Goal: Check status: Check status

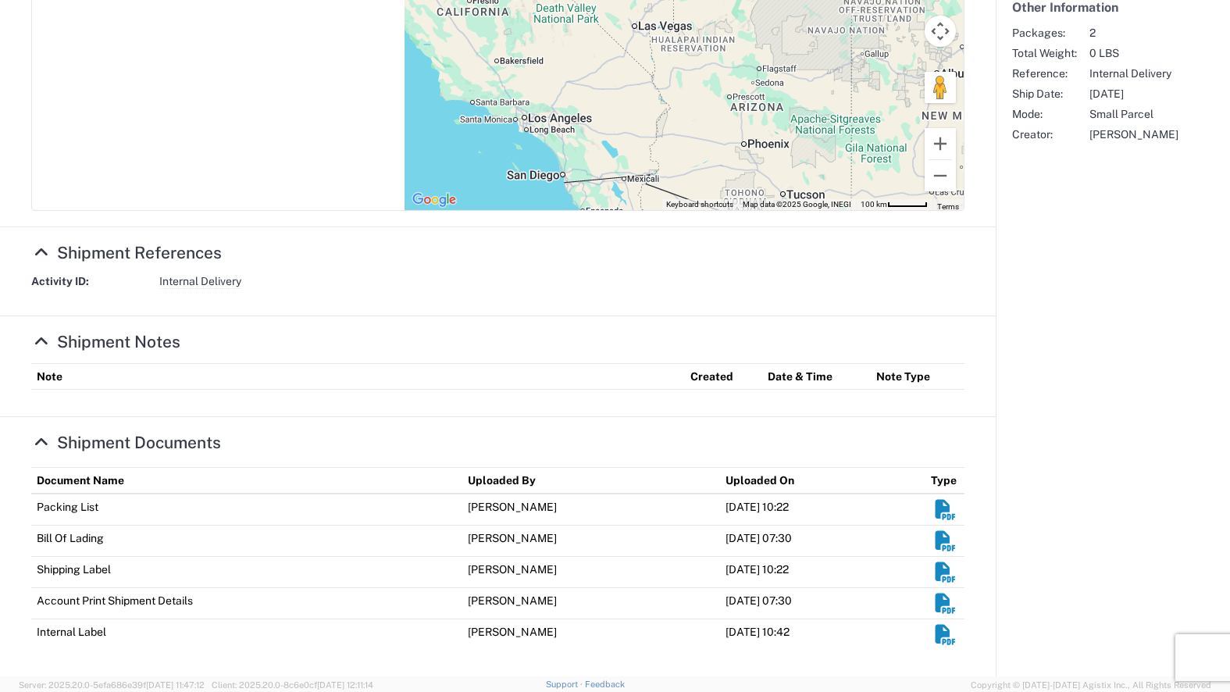
scroll to position [421, 0]
drag, startPoint x: 465, startPoint y: 508, endPoint x: 596, endPoint y: 636, distance: 183.3
click at [596, 636] on tbody "Packing List [PERSON_NAME] [DATE] 10:22 Bill Of Lading [PERSON_NAME] [DATE] 07:…" at bounding box center [497, 571] width 933 height 156
drag, startPoint x: 596, startPoint y: 636, endPoint x: 481, endPoint y: 589, distance: 124.0
click at [481, 589] on td "[PERSON_NAME]" at bounding box center [591, 602] width 258 height 31
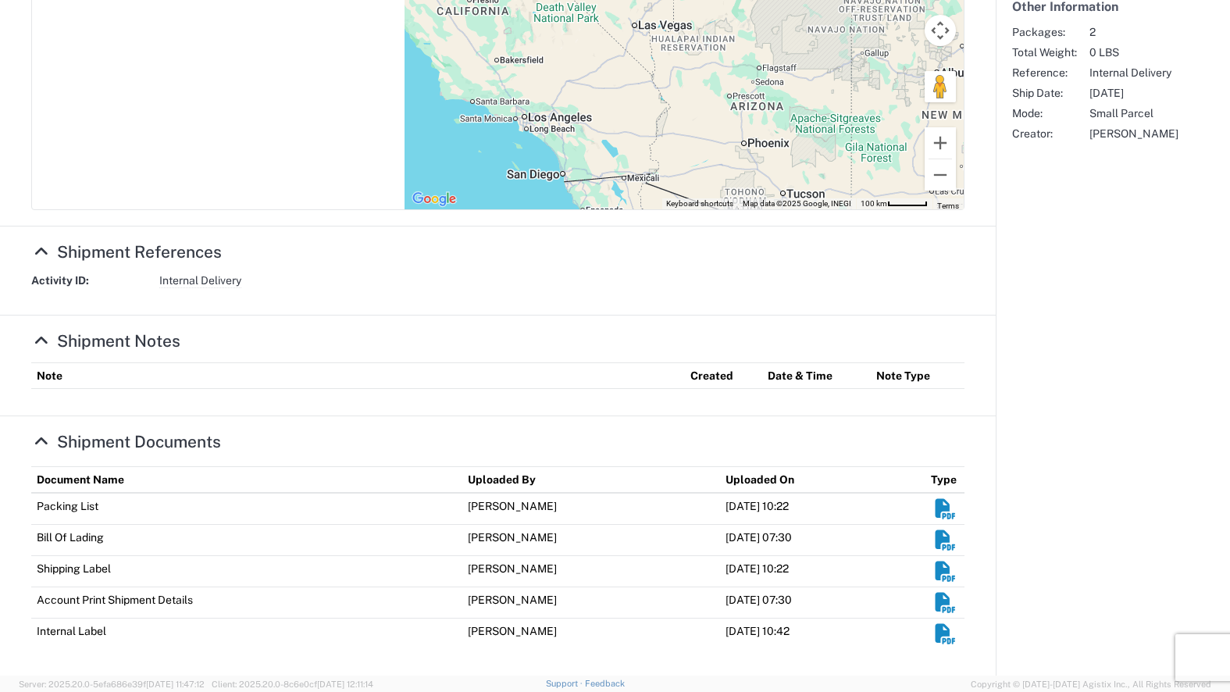
click at [568, 632] on td "[PERSON_NAME]" at bounding box center [591, 633] width 258 height 31
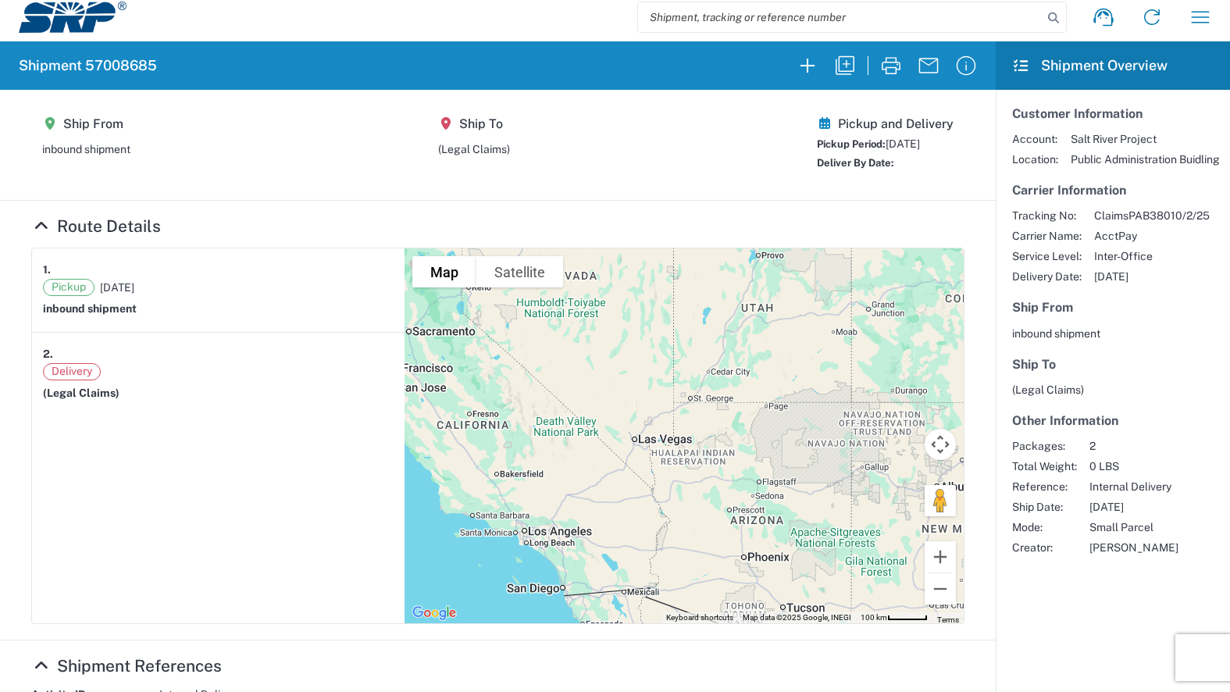
scroll to position [0, 0]
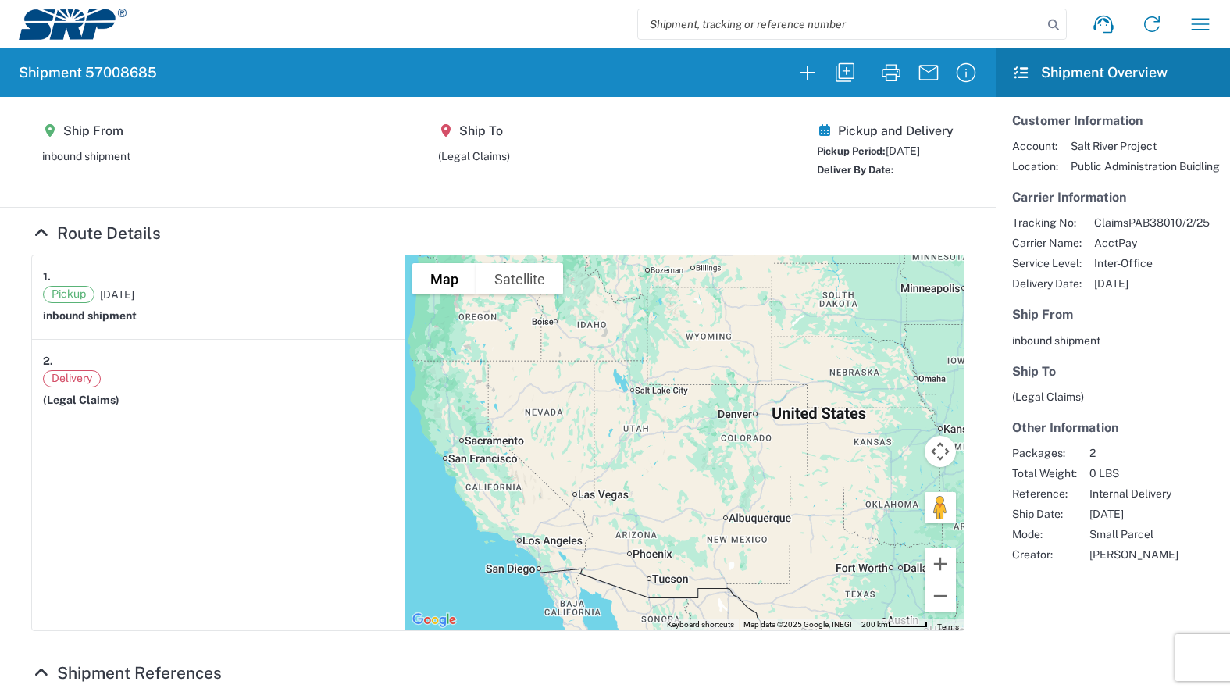
drag, startPoint x: 1025, startPoint y: 283, endPoint x: 1152, endPoint y: 283, distance: 127.3
click at [1152, 283] on div "Tracking No: ClaimsPAB38010/2/25 Carrier Name: AcctPay Service Level: Inter-Off…" at bounding box center [1112, 253] width 201 height 75
drag, startPoint x: 1152, startPoint y: 283, endPoint x: 1064, endPoint y: 288, distance: 88.4
click at [1094, 287] on span "[DATE]" at bounding box center [1152, 283] width 116 height 14
drag, startPoint x: 1006, startPoint y: 283, endPoint x: 1146, endPoint y: 276, distance: 140.0
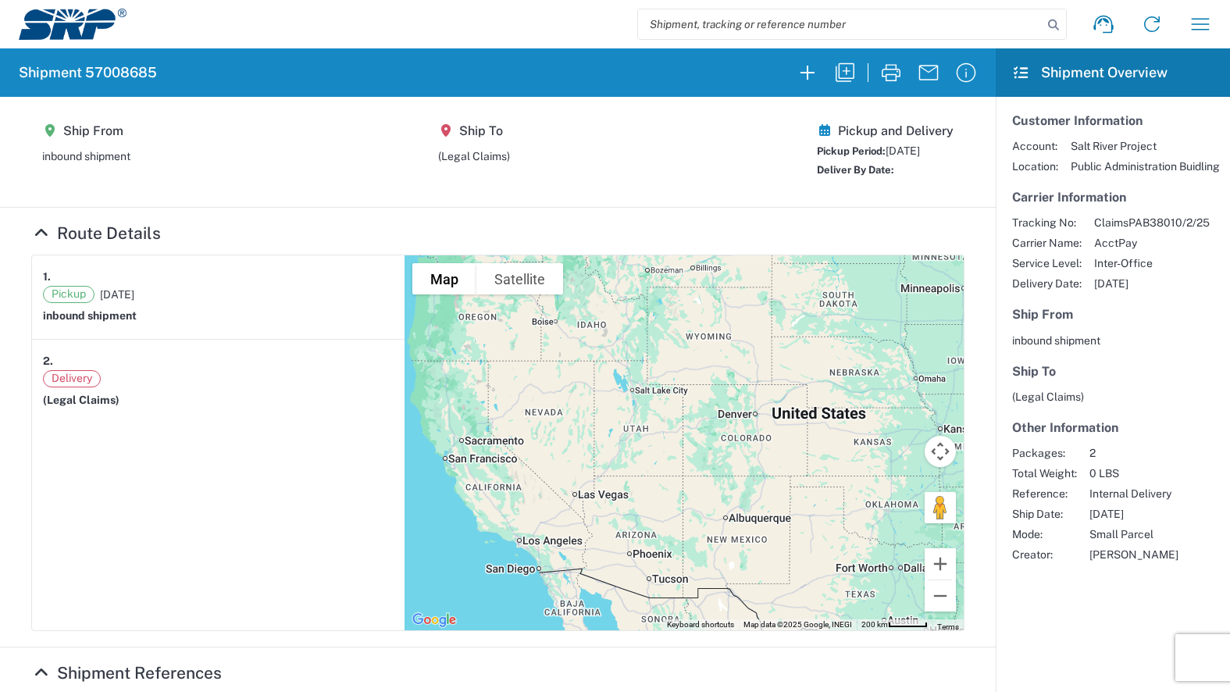
click at [1146, 276] on div "Tracking No: ClaimsPAB38010/2/25 Carrier Name: AcctPay Service Level: Inter-Off…" at bounding box center [1112, 253] width 201 height 75
click at [1200, 293] on article "Customer Information Account: Salt River Project Location: Public Administratio…" at bounding box center [1113, 337] width 234 height 481
drag, startPoint x: 1138, startPoint y: 288, endPoint x: 1106, endPoint y: 286, distance: 32.1
click at [1106, 286] on span "[DATE]" at bounding box center [1152, 283] width 116 height 14
drag, startPoint x: 1106, startPoint y: 286, endPoint x: 1104, endPoint y: 308, distance: 22.7
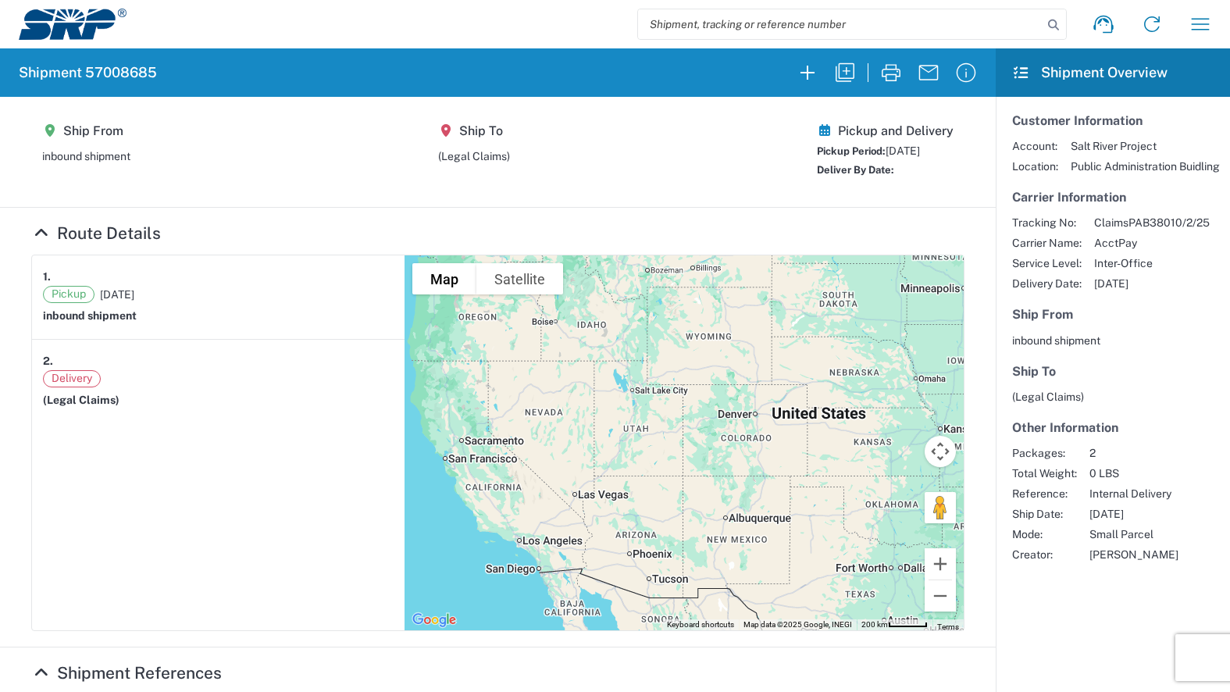
click at [1103, 296] on article "Customer Information Account: Salt River Project Location: Public Administratio…" at bounding box center [1113, 337] width 234 height 481
click at [635, 184] on agx-shipment-main-routing-info "Ship From inbound shipment Ship To (Legal Claims) Pickup and Delivery Pickup Pe…" at bounding box center [497, 151] width 933 height 79
click at [618, 169] on agx-shipment-main-routing-info "Ship From inbound shipment Ship To (Legal Claims) Pickup and Delivery Pickup Pe…" at bounding box center [497, 151] width 933 height 79
click at [1146, 315] on h5 "Ship From" at bounding box center [1112, 314] width 201 height 15
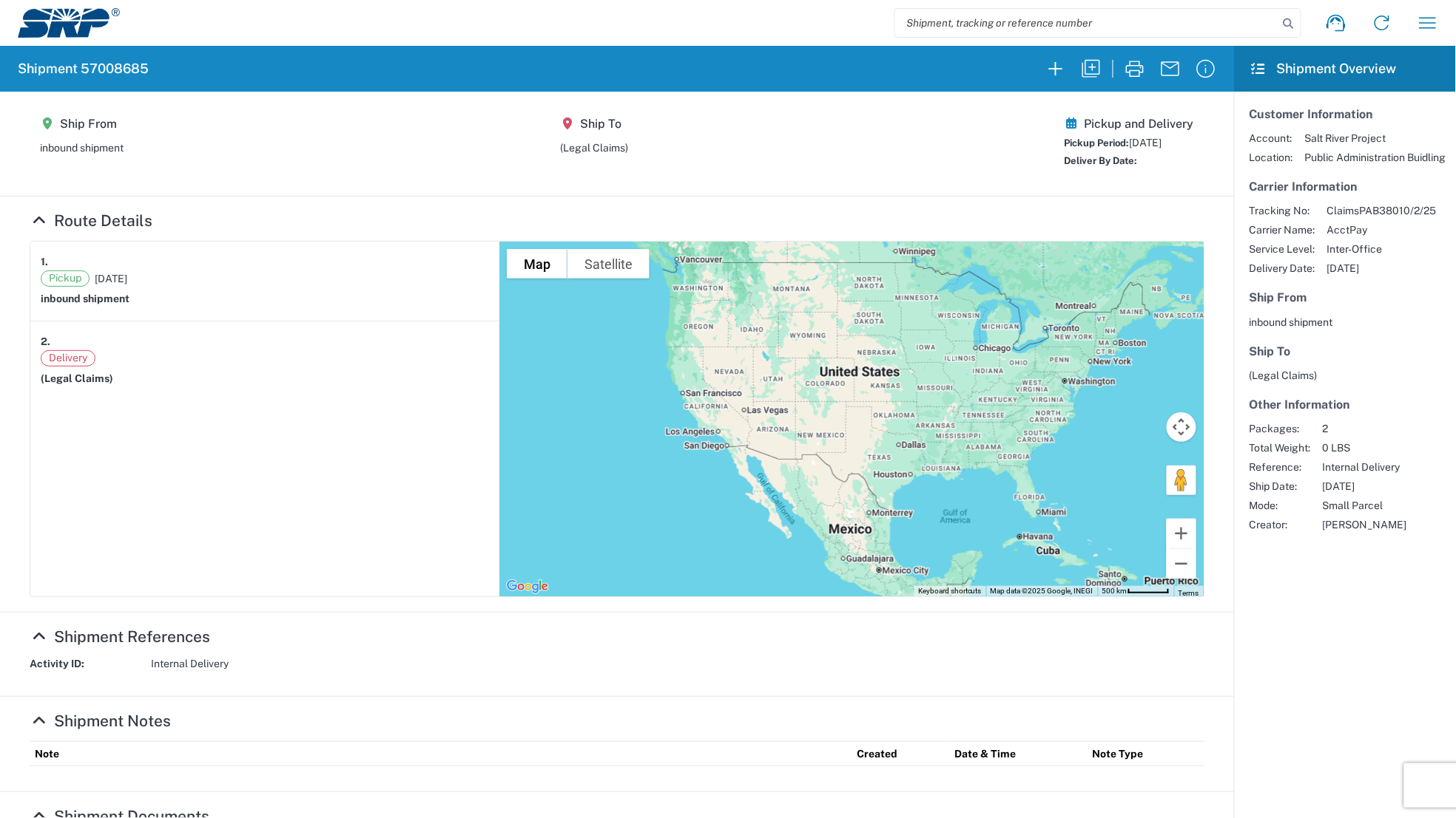
drag, startPoint x: 153, startPoint y: 489, endPoint x: 176, endPoint y: 562, distance: 76.5
click at [153, 489] on article "1. Pickup [DATE] inbound shipment 2. Delivery (Legal Claims)" at bounding box center [264, 418] width 469 height 355
drag, startPoint x: 294, startPoint y: 468, endPoint x: 488, endPoint y: 464, distance: 194.0
click at [294, 468] on article "1. Pickup [DATE] inbound shipment 2. Delivery (Legal Claims)" at bounding box center [264, 418] width 469 height 355
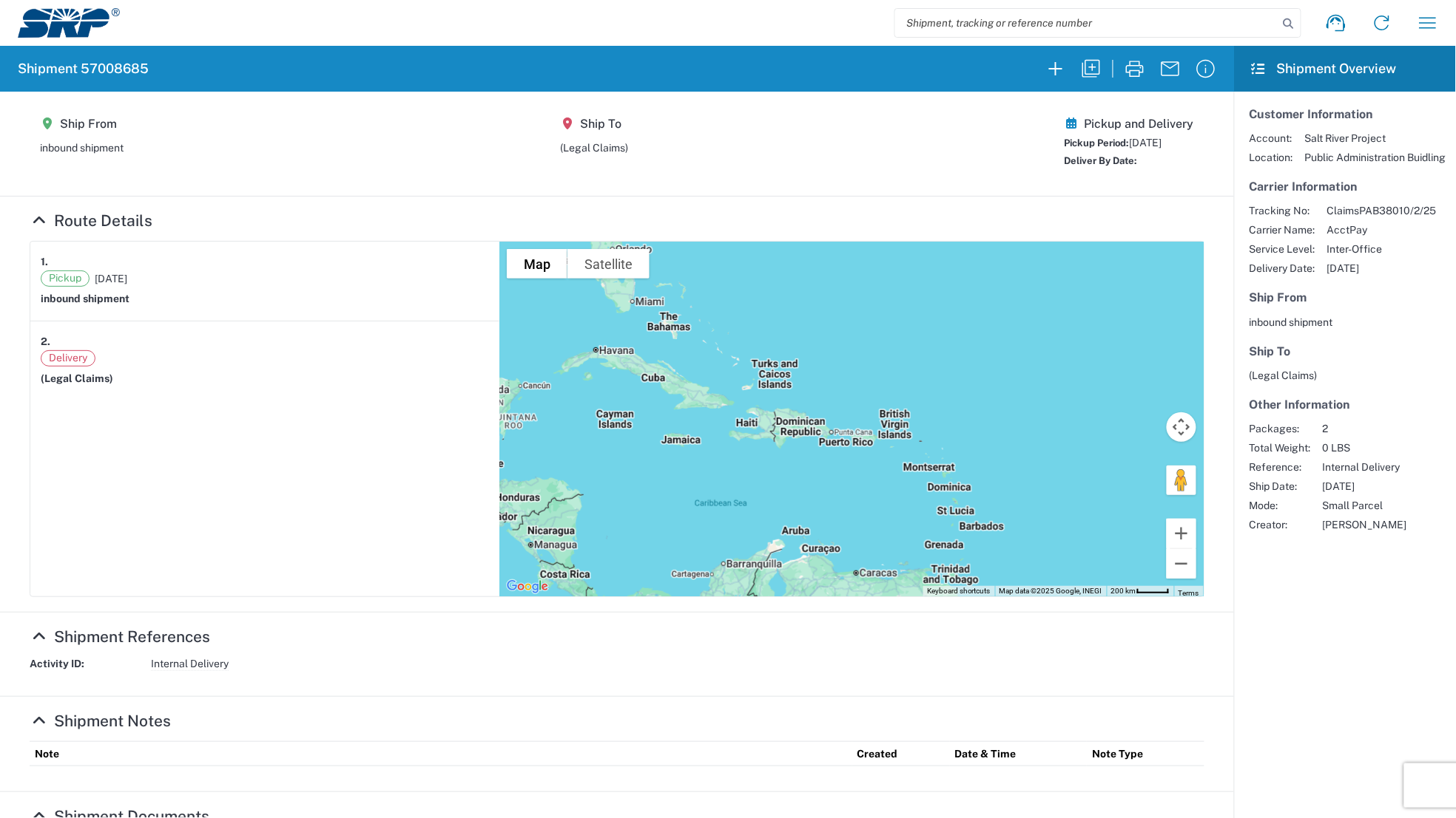
drag, startPoint x: 895, startPoint y: 373, endPoint x: 1291, endPoint y: 548, distance: 432.9
click at [1160, 485] on div "Map Terrain Satellite Labels Keyboard shortcuts Map Data Map data ©2025 Google,…" at bounding box center [851, 418] width 704 height 355
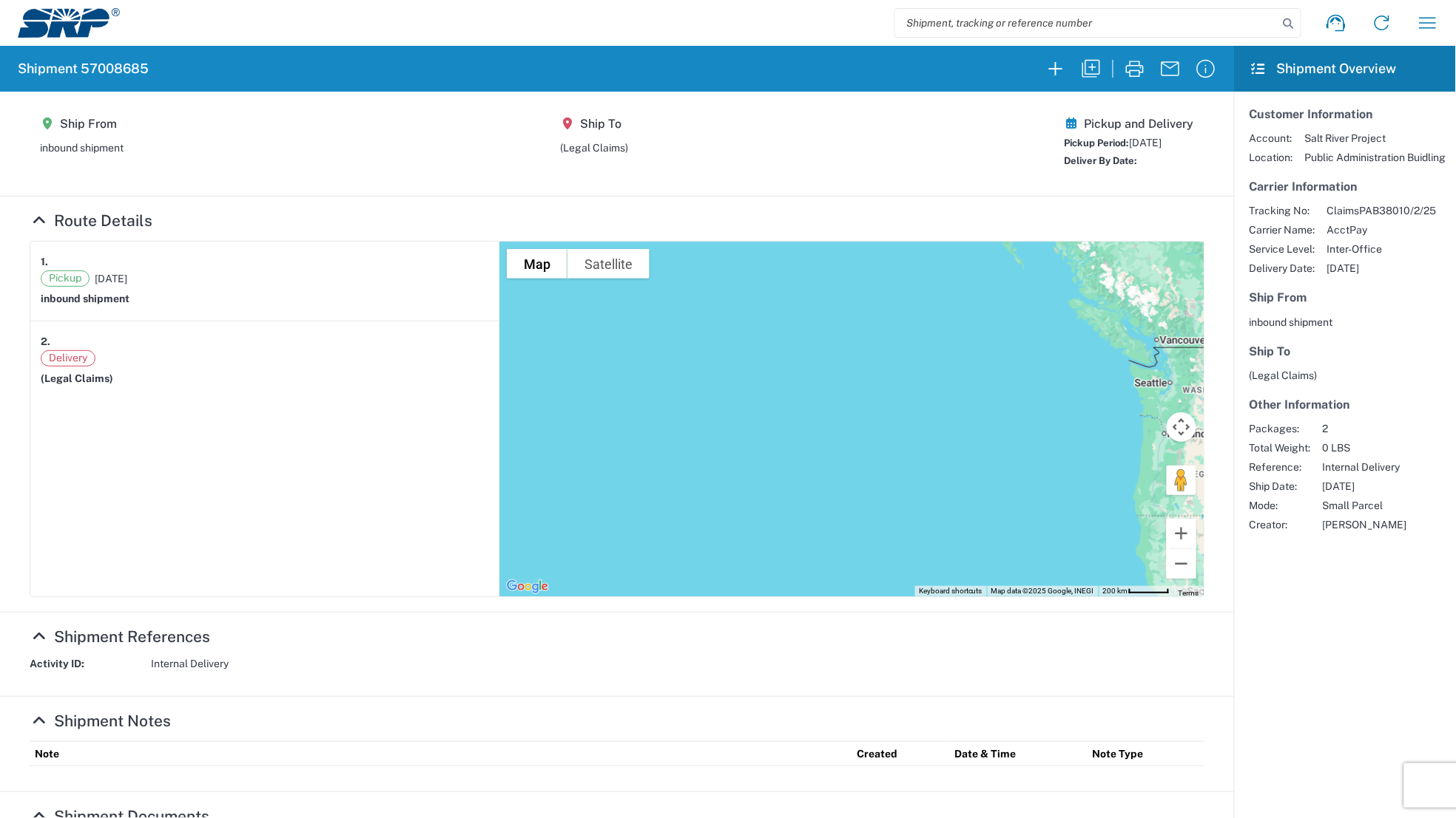
drag, startPoint x: 1251, startPoint y: 720, endPoint x: 1268, endPoint y: 690, distance: 34.5
click at [1164, 654] on agx-shipment-overview-widget "Customer Information Account: Salt River Project Location: Public Administratio…" at bounding box center [1345, 565] width 222 height 947
